Goal: Task Accomplishment & Management: Manage account settings

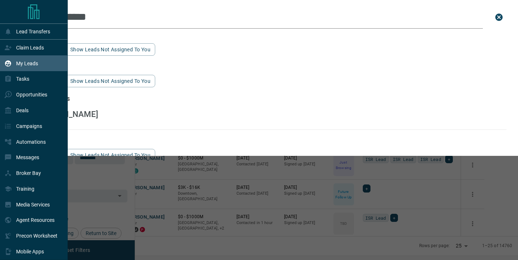
scroll to position [194, 380]
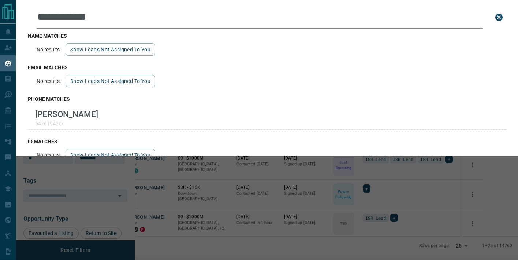
click at [110, 20] on input "**********" at bounding box center [260, 17] width 446 height 23
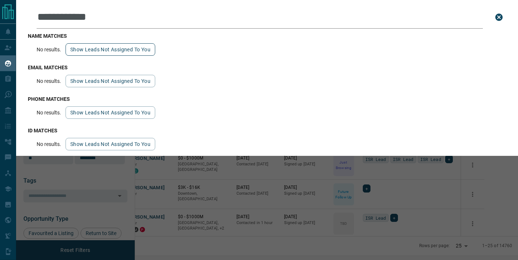
click at [101, 51] on button "Show leads not assigned to you" at bounding box center [111, 49] width 90 height 12
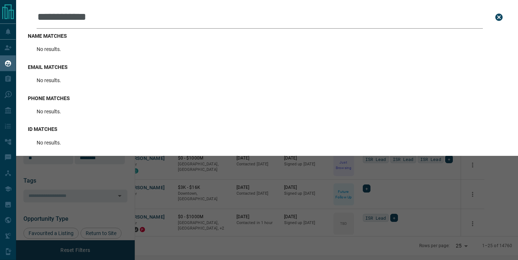
click at [79, 15] on input "**********" at bounding box center [260, 17] width 446 height 23
click at [58, 17] on input "**********" at bounding box center [260, 17] width 446 height 23
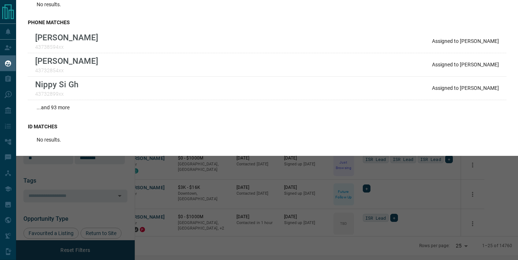
scroll to position [0, 0]
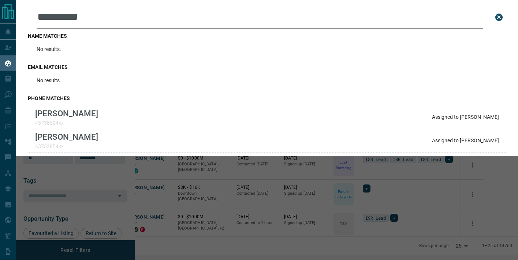
type input "**********"
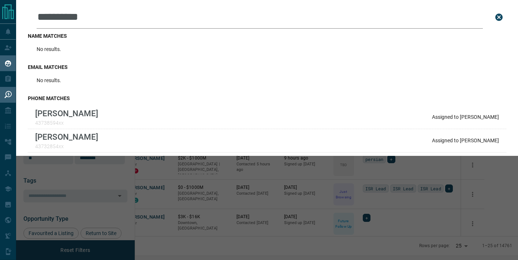
scroll to position [194, 380]
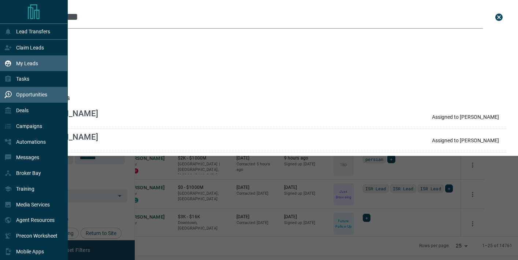
click at [13, 95] on div "Opportunities" at bounding box center [25, 95] width 43 height 12
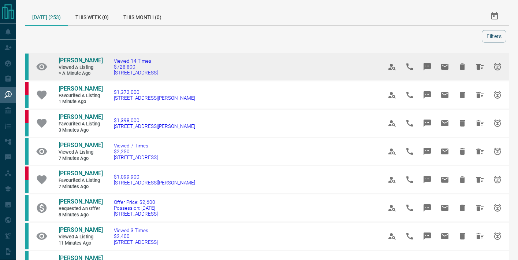
click at [79, 59] on span "[PERSON_NAME]" at bounding box center [81, 60] width 44 height 7
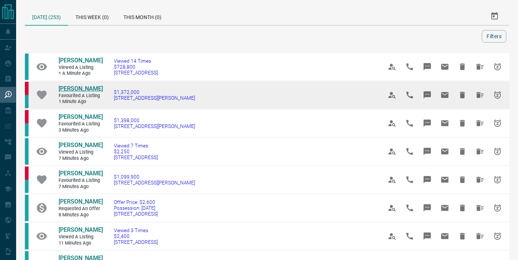
click at [70, 92] on span "[PERSON_NAME]" at bounding box center [81, 88] width 44 height 7
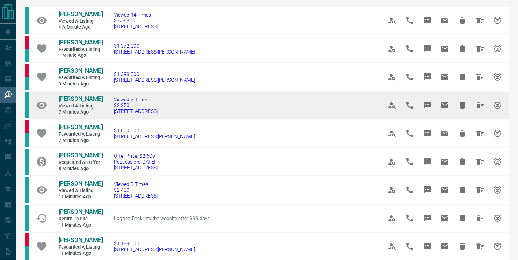
scroll to position [52, 0]
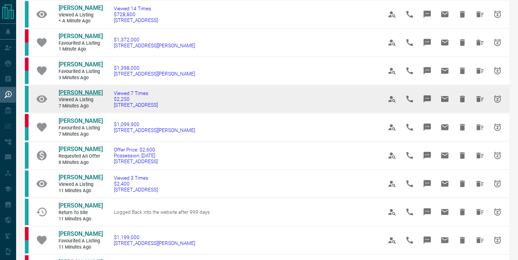
click at [84, 96] on span "[PERSON_NAME]" at bounding box center [81, 92] width 44 height 7
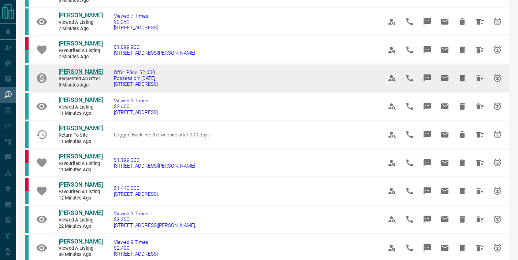
scroll to position [130, 0]
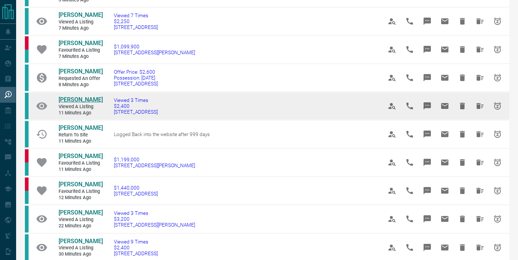
click at [80, 103] on span "[PERSON_NAME]" at bounding box center [81, 99] width 44 height 7
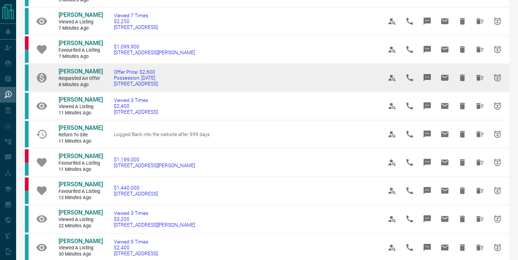
scroll to position [179, 0]
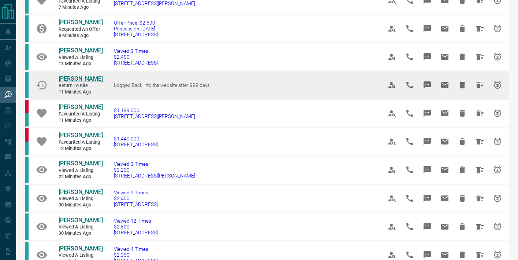
click at [83, 82] on span "[PERSON_NAME]" at bounding box center [81, 78] width 44 height 7
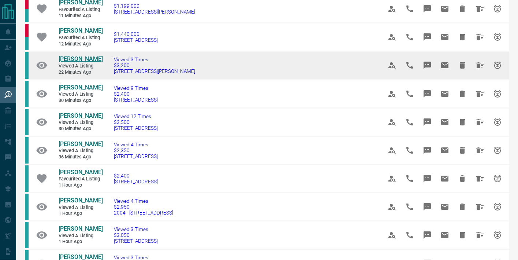
scroll to position [284, 0]
click at [90, 62] on span "[PERSON_NAME]" at bounding box center [81, 58] width 44 height 7
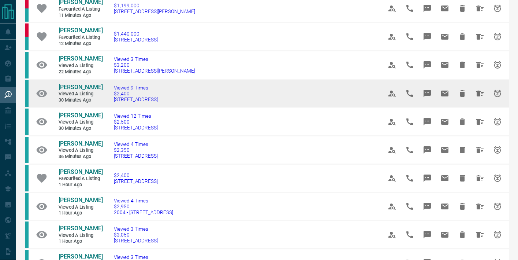
scroll to position [322, 0]
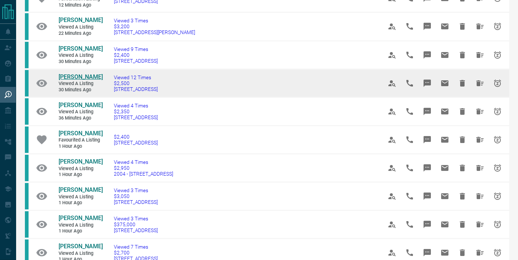
click at [83, 80] on span "[PERSON_NAME]" at bounding box center [81, 76] width 44 height 7
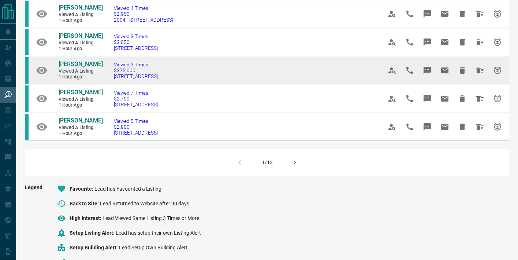
scroll to position [477, 0]
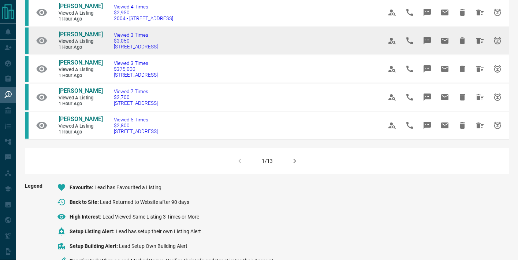
click at [82, 38] on span "[PERSON_NAME]" at bounding box center [81, 34] width 44 height 7
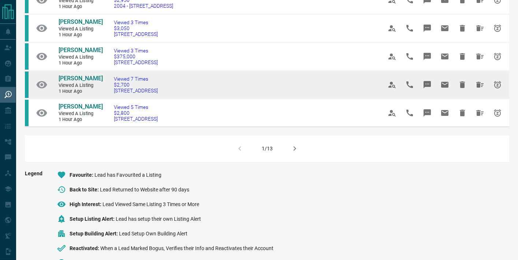
scroll to position [492, 0]
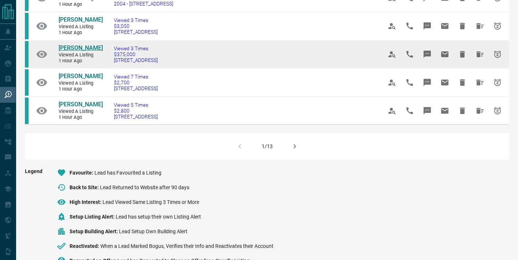
click at [86, 51] on span "[PERSON_NAME]" at bounding box center [81, 47] width 44 height 7
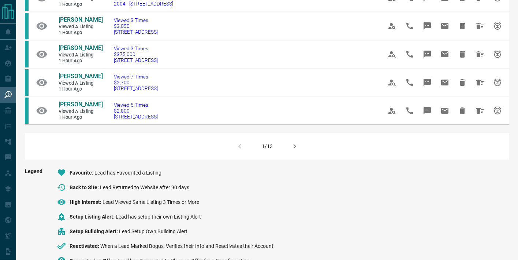
drag, startPoint x: 294, startPoint y: 182, endPoint x: 278, endPoint y: 166, distance: 22.0
click at [294, 150] on icon "button" at bounding box center [294, 146] width 9 height 9
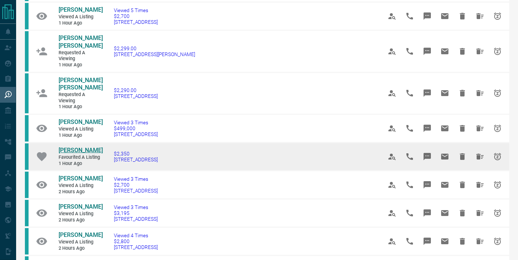
scroll to position [109, 0]
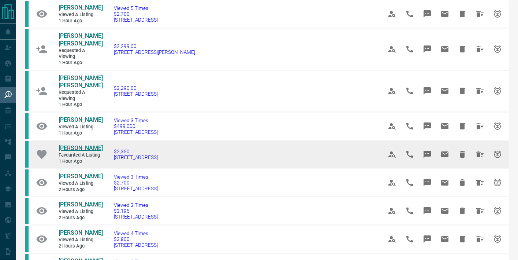
click at [65, 144] on span "[PERSON_NAME]" at bounding box center [81, 147] width 44 height 7
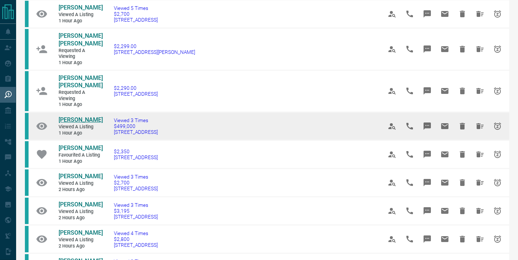
click at [79, 116] on span "[PERSON_NAME]" at bounding box center [81, 119] width 44 height 7
click at [129, 123] on span "$499,000" at bounding box center [136, 126] width 44 height 6
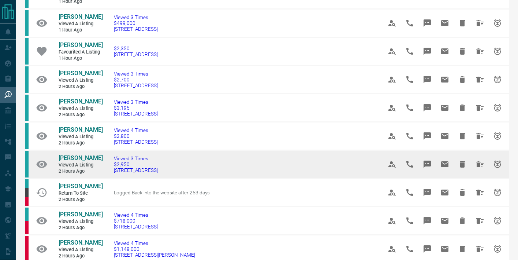
scroll to position [216, 0]
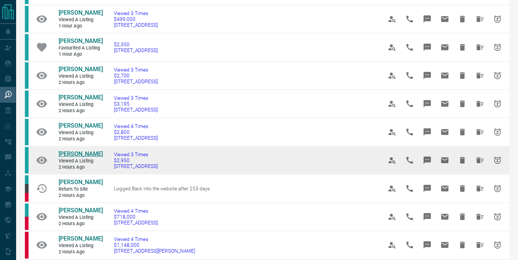
click at [77, 150] on span "[PERSON_NAME]" at bounding box center [81, 153] width 44 height 7
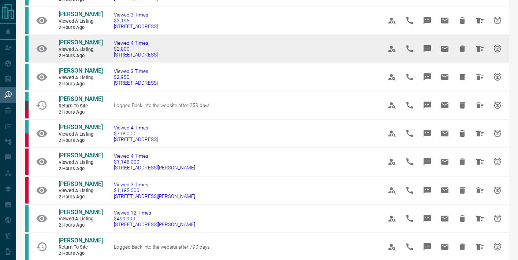
scroll to position [312, 0]
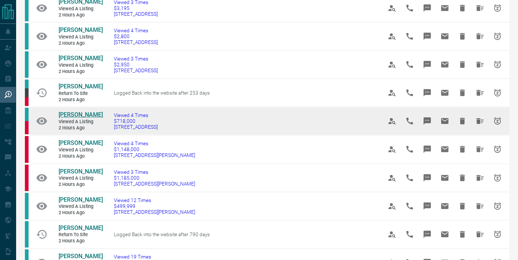
click at [83, 111] on span "[PERSON_NAME]" at bounding box center [81, 114] width 44 height 7
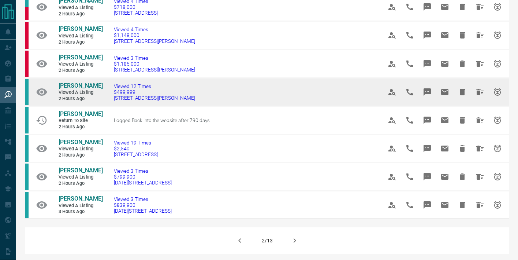
scroll to position [426, 0]
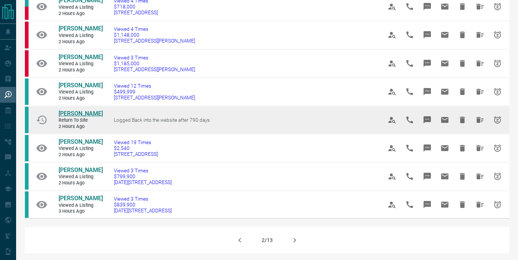
click at [71, 110] on span "[PERSON_NAME]" at bounding box center [81, 113] width 44 height 7
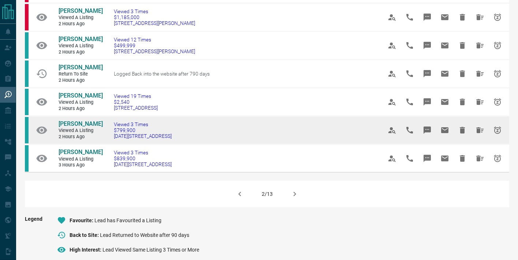
scroll to position [473, 0]
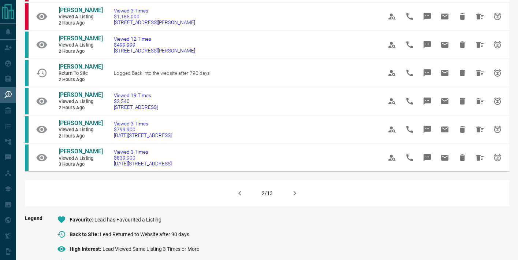
drag, startPoint x: 295, startPoint y: 183, endPoint x: 281, endPoint y: 180, distance: 14.3
click at [295, 189] on icon "button" at bounding box center [294, 193] width 9 height 9
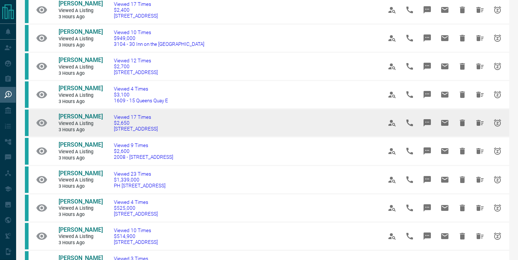
scroll to position [221, 0]
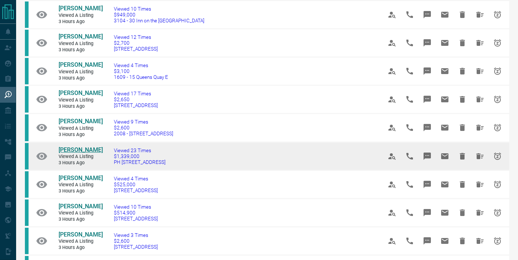
click at [88, 148] on span "[PERSON_NAME]" at bounding box center [81, 149] width 44 height 7
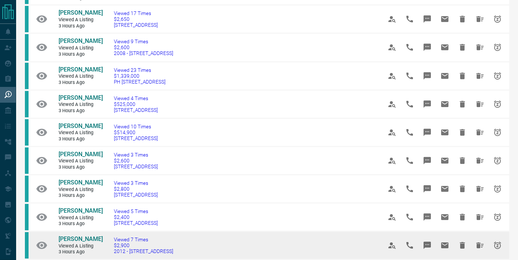
scroll to position [385, 0]
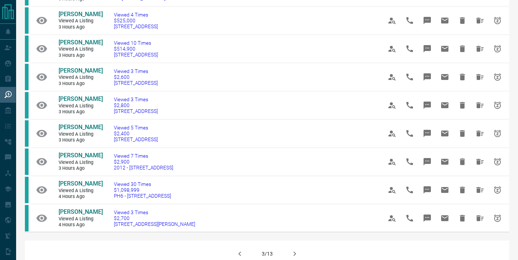
click at [293, 250] on icon "button" at bounding box center [294, 253] width 9 height 9
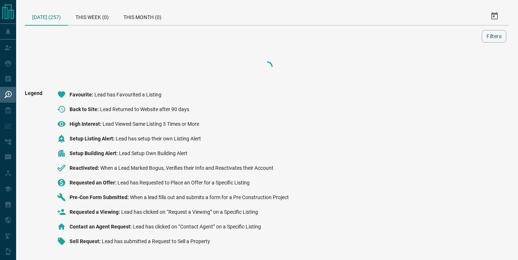
scroll to position [0, 0]
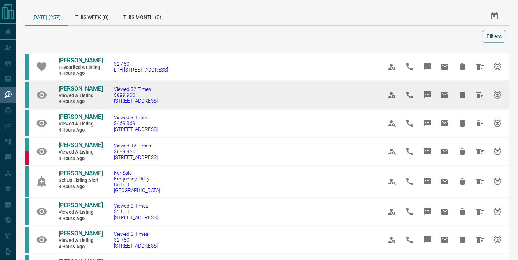
click at [76, 92] on span "[PERSON_NAME]" at bounding box center [81, 88] width 44 height 7
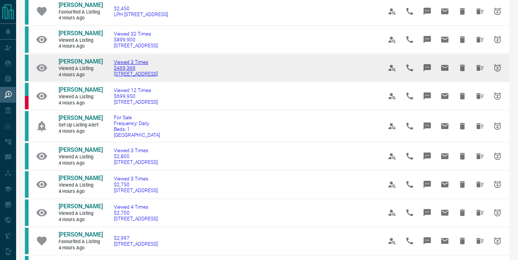
scroll to position [59, 0]
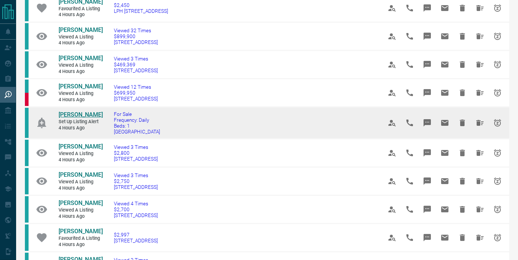
click at [79, 118] on span "[PERSON_NAME]" at bounding box center [81, 114] width 44 height 7
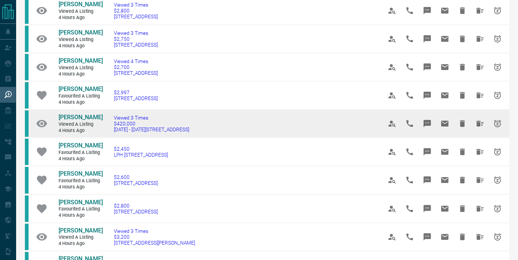
scroll to position [202, 0]
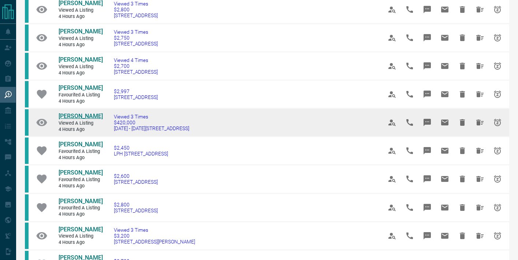
click at [80, 119] on span "[PERSON_NAME]" at bounding box center [81, 115] width 44 height 7
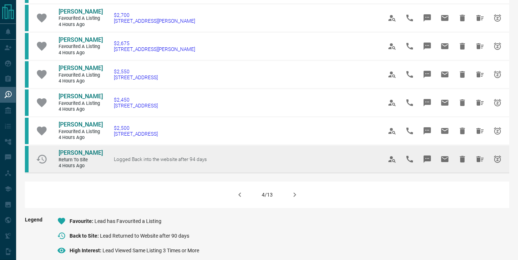
scroll to position [448, 0]
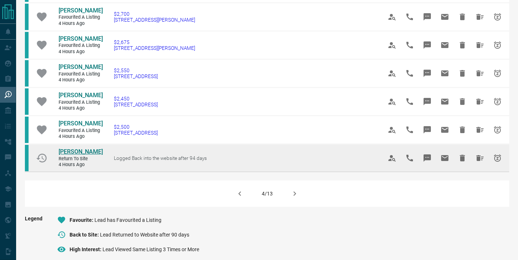
click at [89, 155] on span "[PERSON_NAME]" at bounding box center [81, 151] width 44 height 7
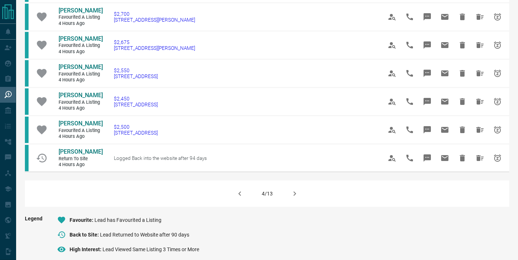
drag, startPoint x: 294, startPoint y: 204, endPoint x: 287, endPoint y: 190, distance: 14.9
click at [294, 195] on icon "button" at bounding box center [294, 193] width 3 height 4
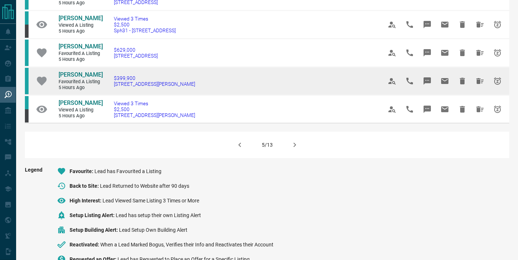
scroll to position [493, 0]
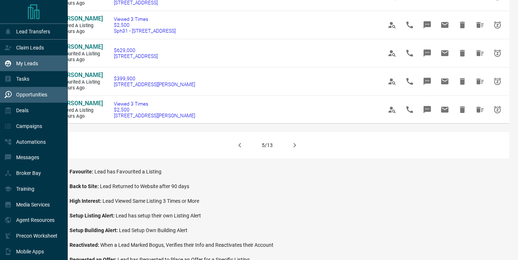
click at [12, 60] on div "My Leads" at bounding box center [21, 63] width 34 height 12
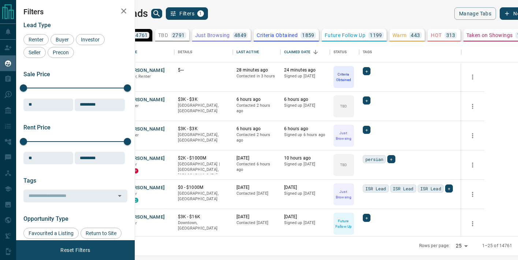
scroll to position [194, 380]
click at [185, 36] on p "2791" at bounding box center [178, 35] width 12 height 5
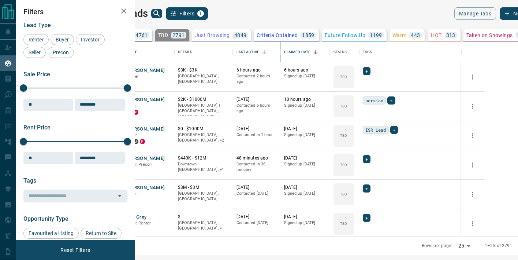
click at [259, 51] on div "Last Active" at bounding box center [247, 52] width 23 height 21
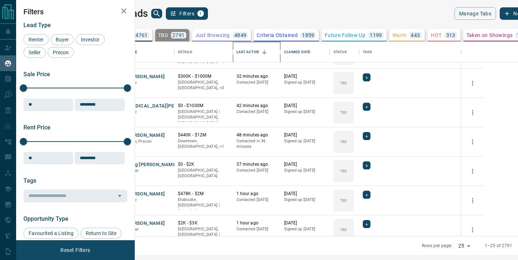
scroll to position [82, 0]
click at [177, 103] on button "[MEDICAL_DATA][PERSON_NAME]" at bounding box center [166, 105] width 78 height 7
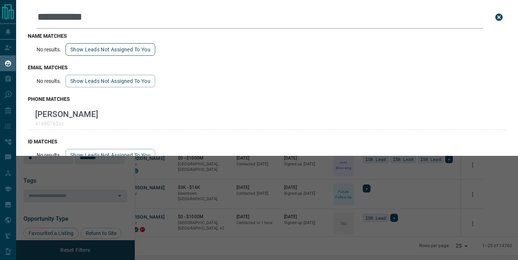
scroll to position [194, 380]
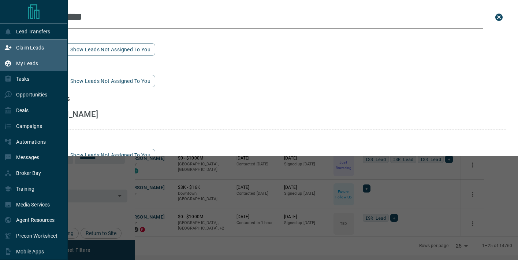
click at [16, 46] on p "Claim Leads" at bounding box center [30, 48] width 28 height 6
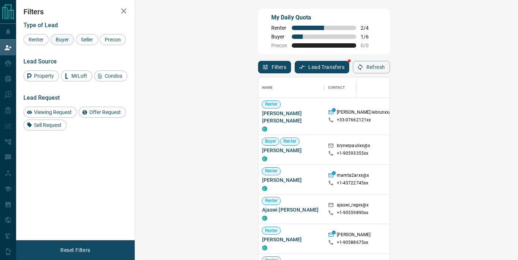
scroll to position [196, 367]
click at [67, 42] on span "Buyer" at bounding box center [62, 40] width 18 height 6
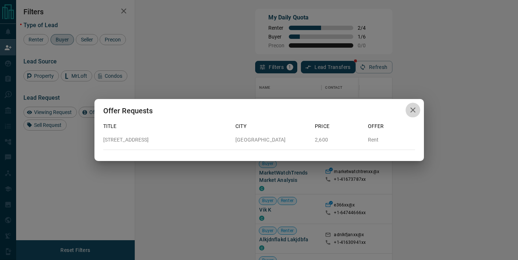
click at [412, 109] on icon "button" at bounding box center [412, 109] width 5 height 5
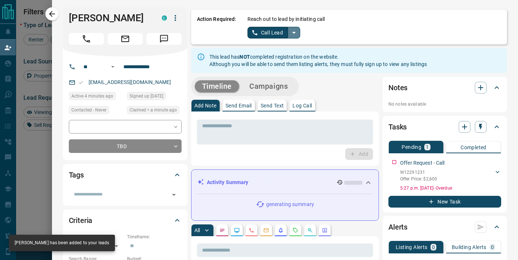
click at [293, 31] on icon "split button" at bounding box center [294, 32] width 9 height 9
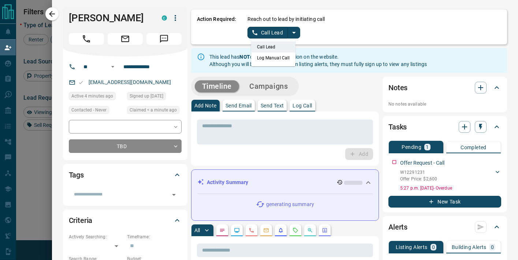
click at [275, 50] on li "Call Lead" at bounding box center [273, 46] width 45 height 11
click at [291, 33] on icon "split button" at bounding box center [294, 32] width 9 height 9
drag, startPoint x: 274, startPoint y: 55, endPoint x: 253, endPoint y: 36, distance: 28.2
click at [274, 55] on li "Log Manual Call" at bounding box center [273, 57] width 45 height 11
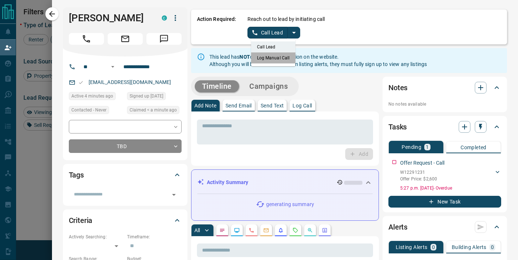
scroll to position [0, 0]
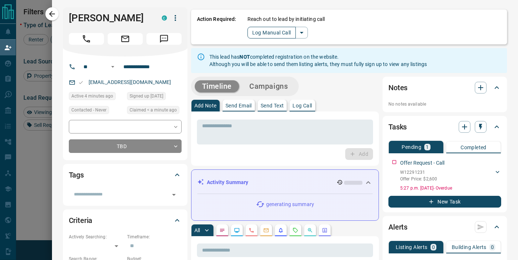
click at [254, 34] on button "Log Manual Call" at bounding box center [271, 33] width 48 height 12
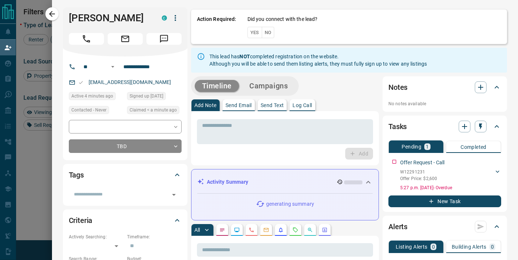
click at [272, 34] on button "No" at bounding box center [268, 32] width 13 height 11
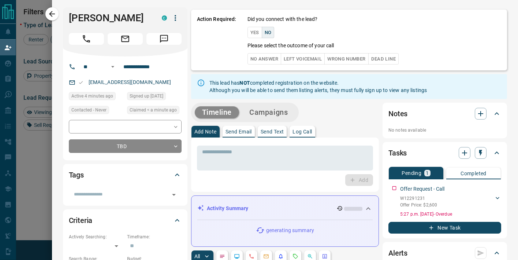
click at [264, 64] on button "No Answer" at bounding box center [264, 58] width 34 height 11
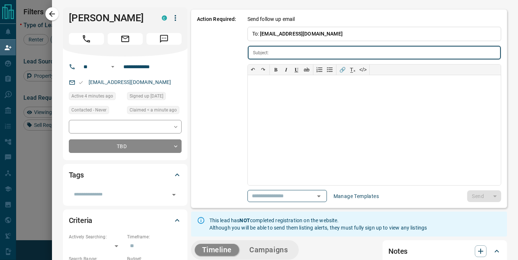
type input "**********"
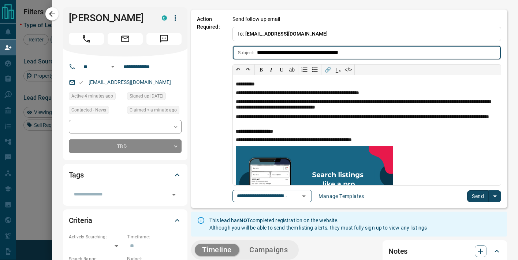
click at [475, 195] on button "Send" at bounding box center [478, 196] width 22 height 12
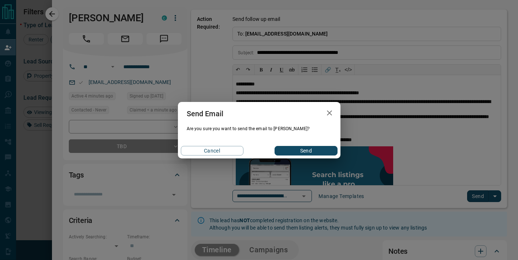
click at [298, 148] on button "Send" at bounding box center [306, 151] width 63 height 10
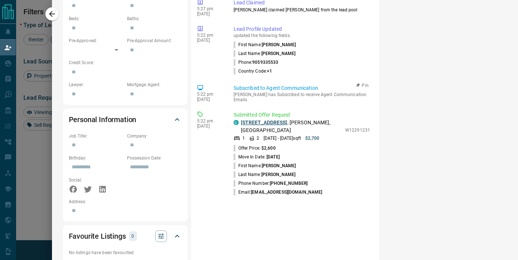
scroll to position [320, 0]
click at [283, 120] on link "909 - 1276 Maple Crossing Boulevard" at bounding box center [264, 123] width 46 height 6
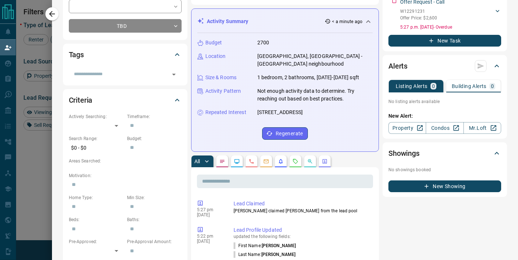
scroll to position [0, 0]
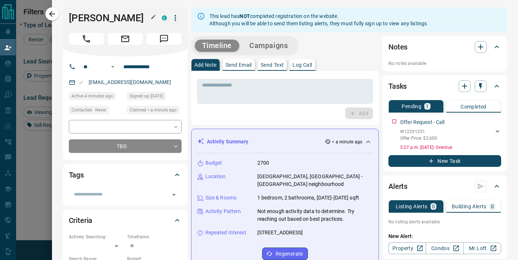
click at [103, 18] on h1 "[PERSON_NAME]" at bounding box center [110, 18] width 82 height 12
copy link "brynerpaulino@gmail.com"
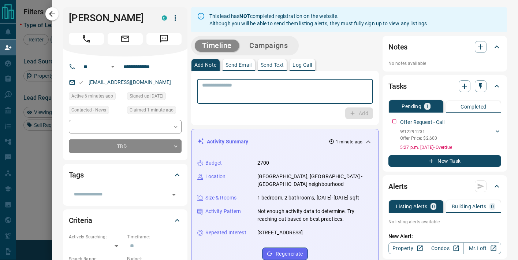
click at [211, 93] on textarea at bounding box center [285, 91] width 166 height 19
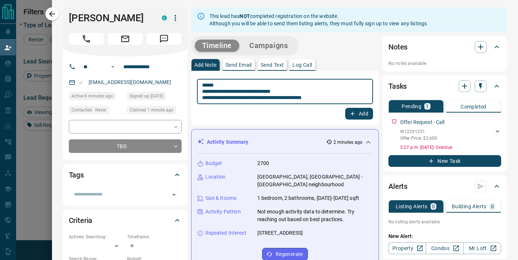
click at [224, 98] on textarea "**********" at bounding box center [285, 91] width 166 height 19
click at [336, 101] on textarea "**********" at bounding box center [285, 91] width 166 height 19
click at [295, 90] on textarea "**********" at bounding box center [285, 91] width 166 height 19
type textarea "**********"
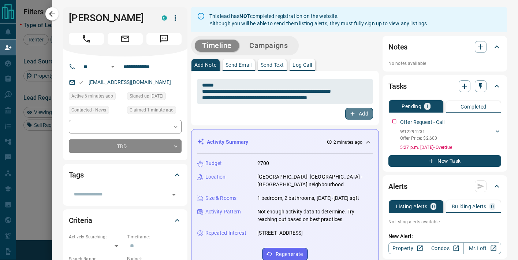
click at [363, 112] on button "Add" at bounding box center [359, 114] width 28 height 12
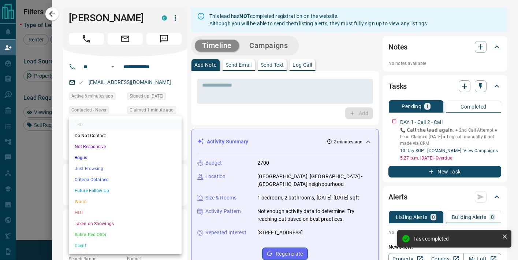
click at [131, 142] on body "Lead Transfers Claim Leads My Leads Tasks Opportunities Deals Campaigns Automat…" at bounding box center [259, 111] width 518 height 222
drag, startPoint x: 101, startPoint y: 182, endPoint x: 105, endPoint y: 180, distance: 4.5
click at [101, 182] on li "Criteria Obtained" at bounding box center [125, 179] width 113 height 11
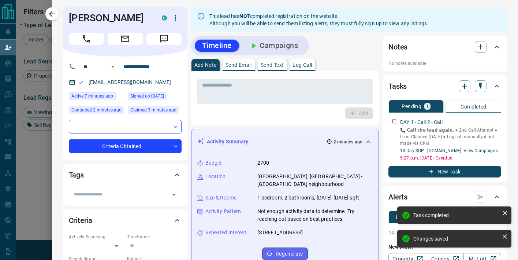
type input "*"
click at [52, 14] on icon "button" at bounding box center [52, 14] width 6 height 6
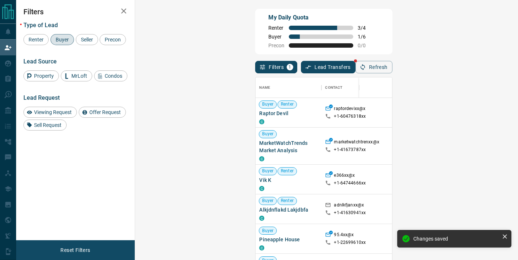
click at [53, 36] on div "Buyer" at bounding box center [62, 39] width 23 height 11
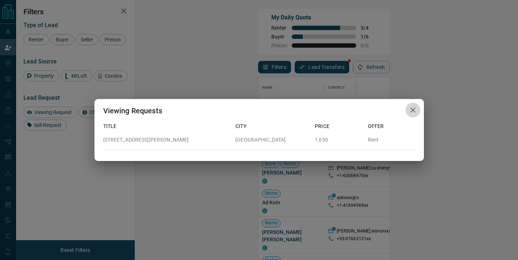
click at [414, 111] on icon "button" at bounding box center [412, 109] width 5 height 5
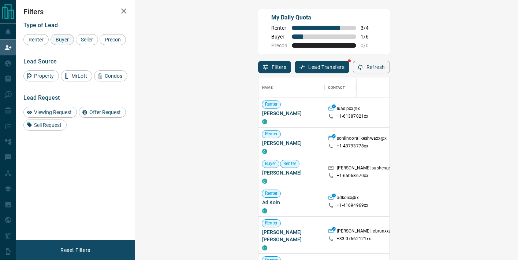
click at [59, 36] on div "Buyer" at bounding box center [62, 39] width 23 height 11
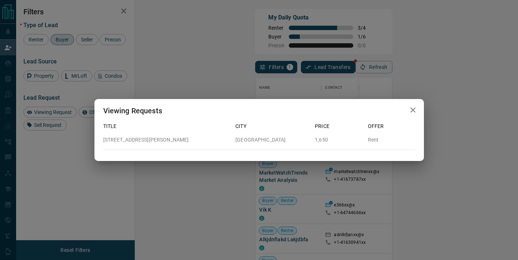
drag, startPoint x: 412, startPoint y: 110, endPoint x: 272, endPoint y: 140, distance: 143.4
click at [411, 111] on icon "button" at bounding box center [413, 109] width 9 height 9
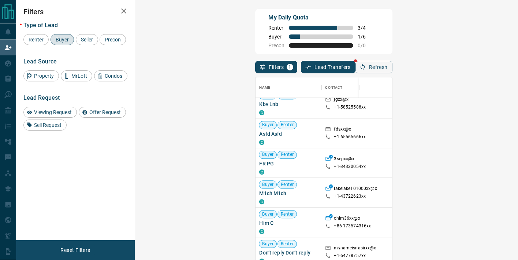
scroll to position [487, 0]
